Goal: Information Seeking & Learning: Learn about a topic

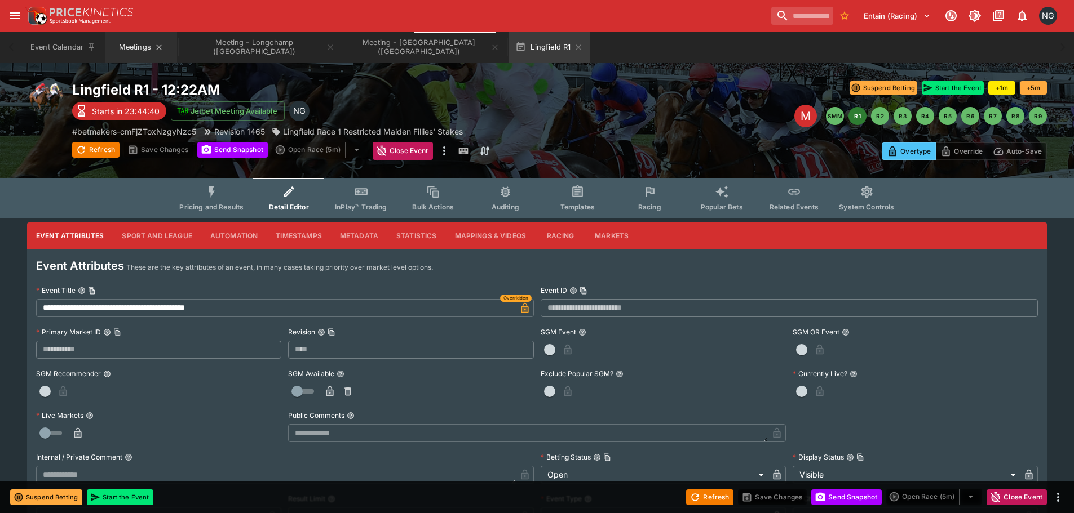
click at [118, 49] on button "Meetings" at bounding box center [141, 48] width 72 height 32
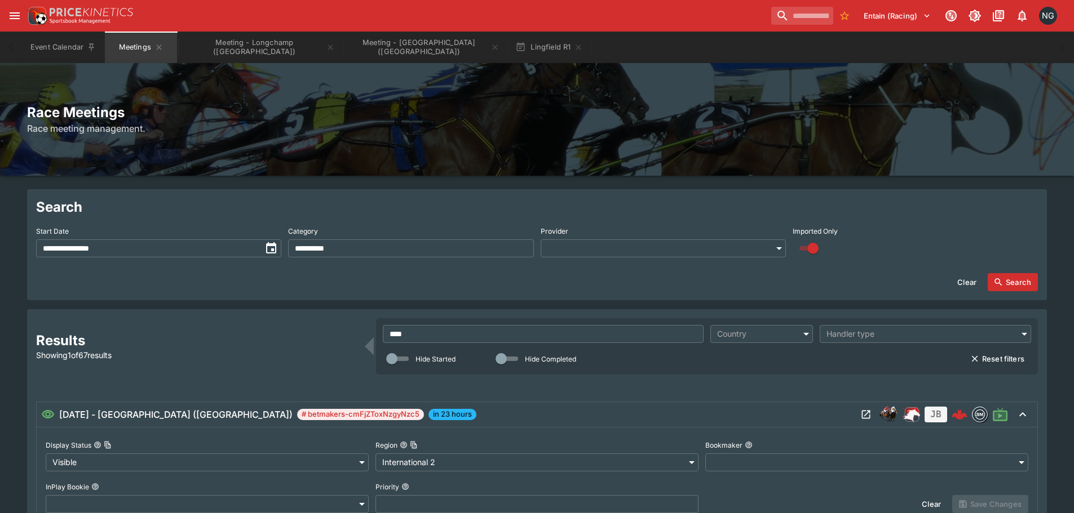
click at [542, 339] on input "****" at bounding box center [543, 334] width 321 height 18
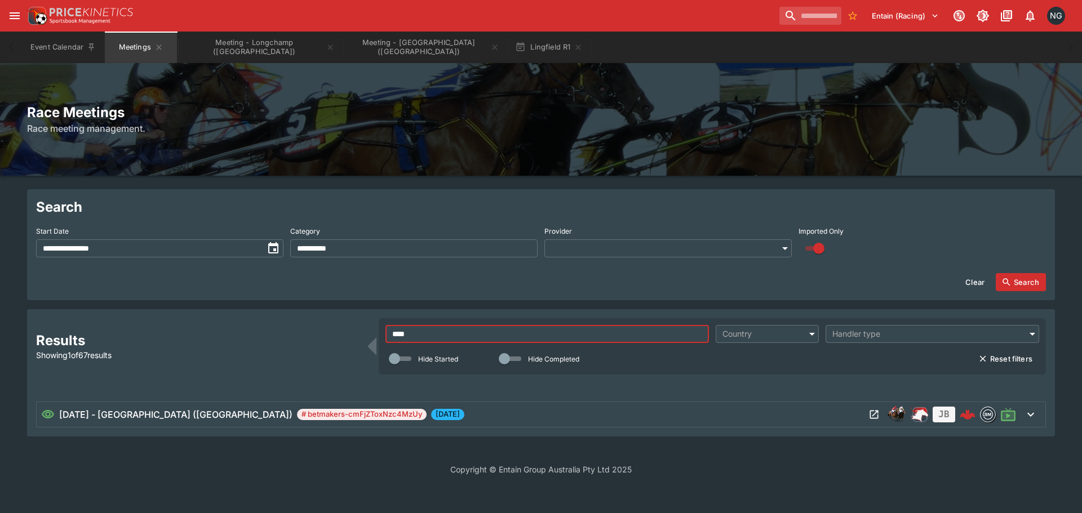
type input "****"
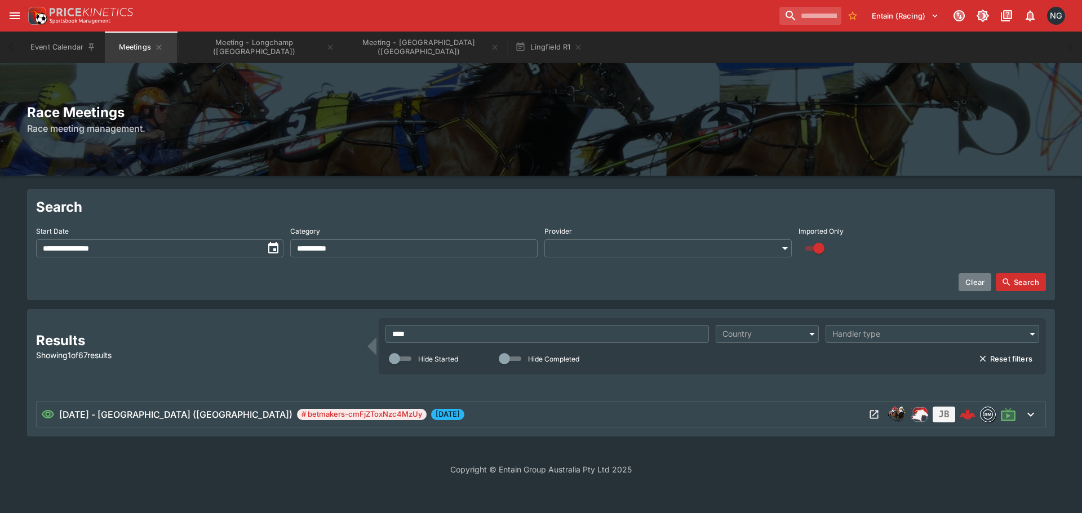
drag, startPoint x: 976, startPoint y: 285, endPoint x: 1016, endPoint y: 282, distance: 40.1
click at [976, 284] on button "Clear" at bounding box center [975, 282] width 33 height 18
type input "**********"
click at [1016, 282] on button "Search" at bounding box center [1021, 282] width 50 height 18
click at [880, 414] on button "Open Meeting" at bounding box center [874, 415] width 18 height 18
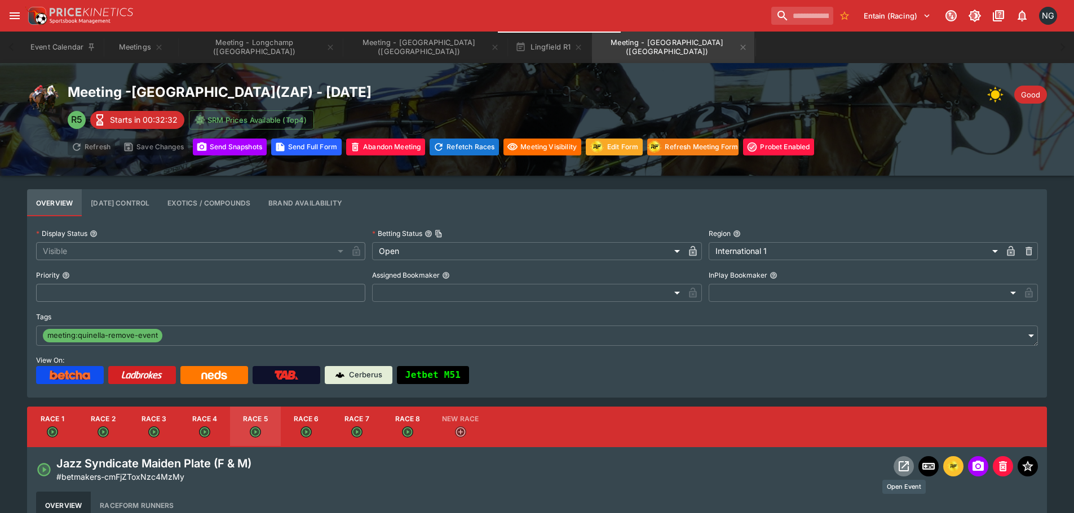
click at [904, 469] on icon "Open Event" at bounding box center [904, 467] width 14 height 14
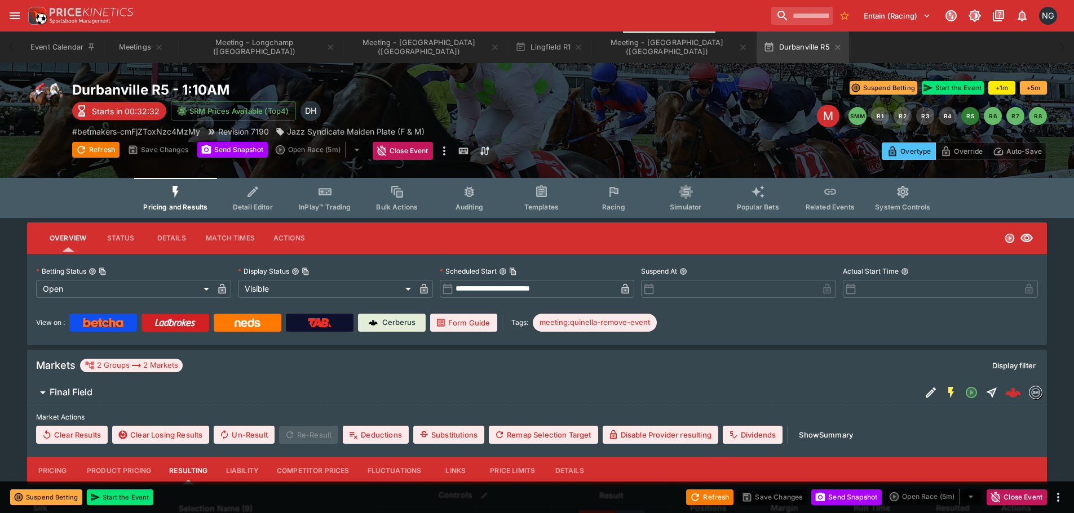
click at [619, 201] on button "Racing" at bounding box center [613, 198] width 72 height 40
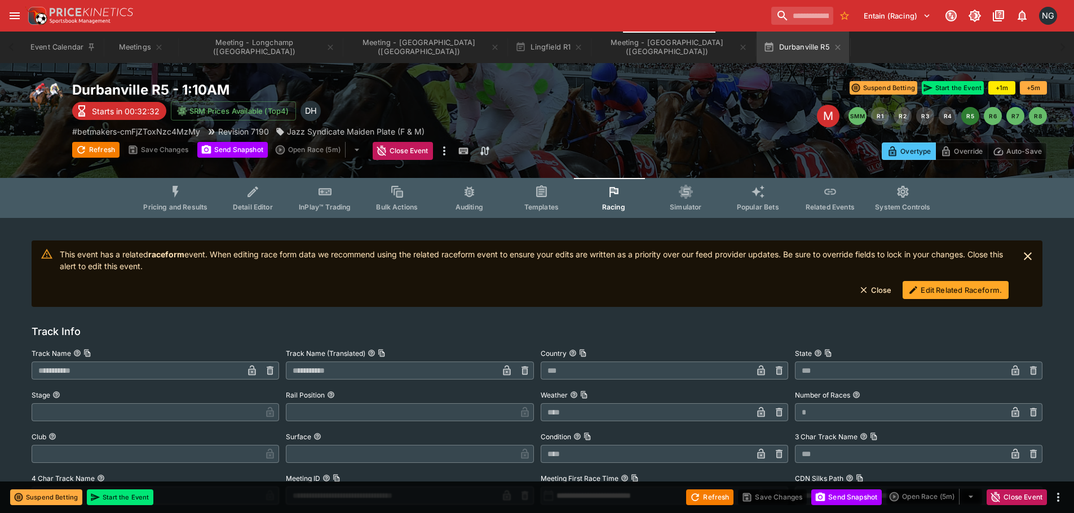
click at [972, 298] on button "Edit Related Raceform." at bounding box center [955, 290] width 106 height 18
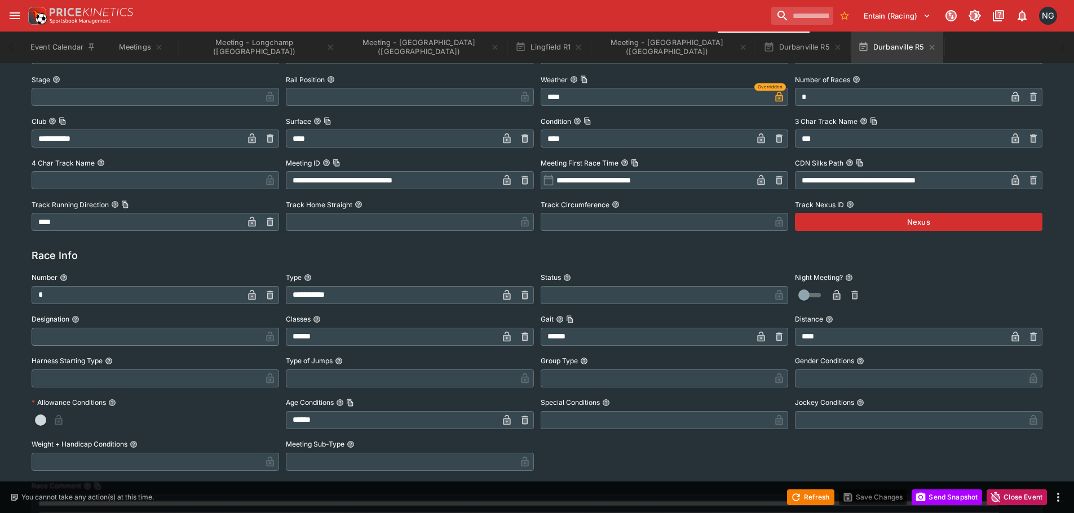
drag, startPoint x: 631, startPoint y: 90, endPoint x: 601, endPoint y: 282, distance: 194.5
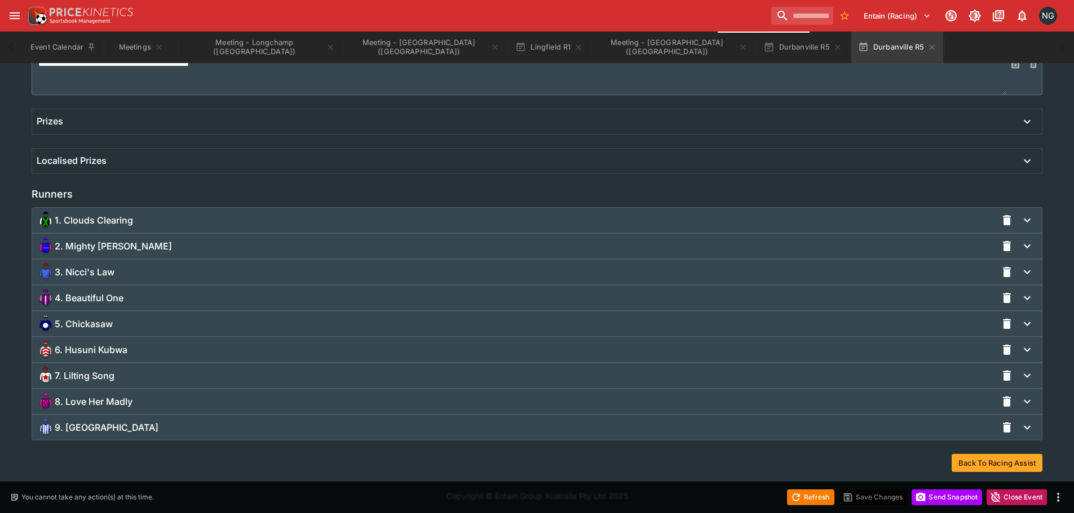
scroll to position [678, 0]
click at [278, 323] on div "5. Chickasaw" at bounding box center [517, 322] width 960 height 18
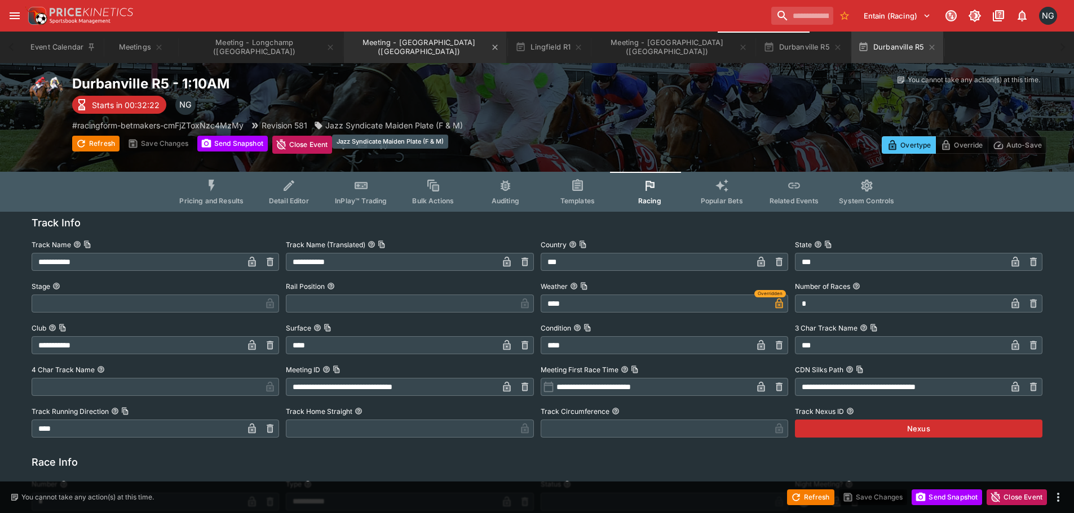
scroll to position [0, 0]
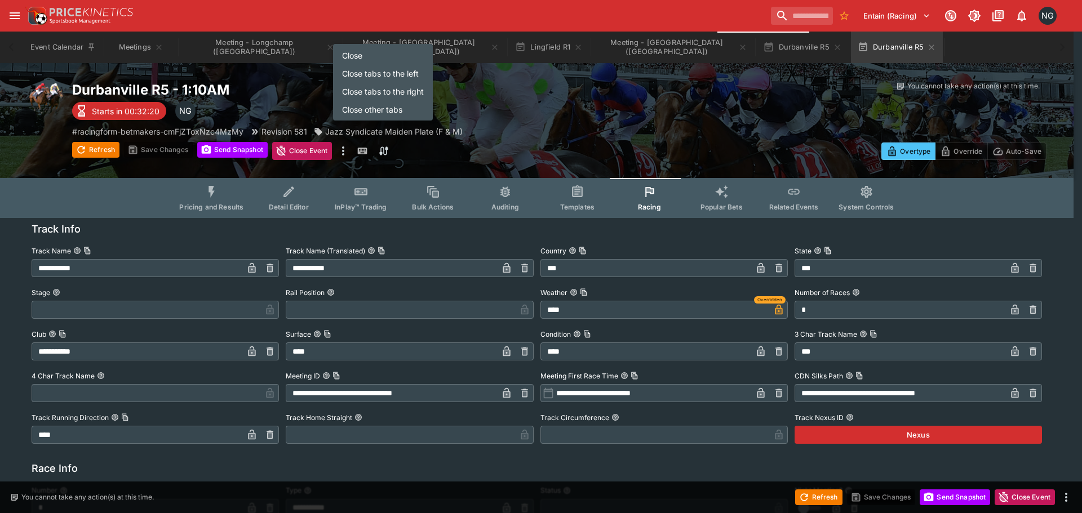
click at [395, 91] on li "Close tabs to the right" at bounding box center [383, 91] width 100 height 18
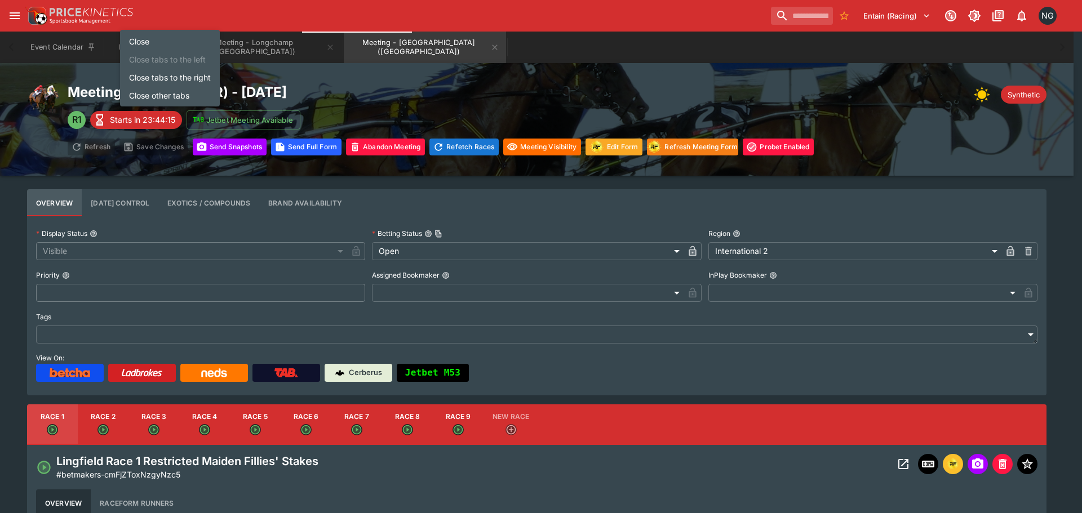
click at [176, 77] on li "Close tabs to the right" at bounding box center [170, 77] width 100 height 18
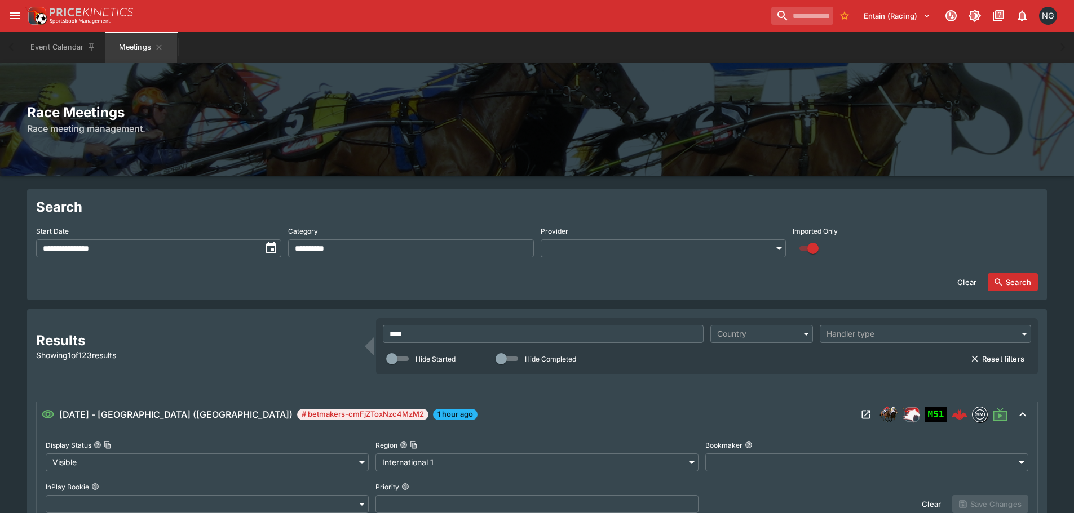
click at [698, 47] on div "Event Calendar Meetings" at bounding box center [537, 48] width 1029 height 32
